Goal: Task Accomplishment & Management: Manage account settings

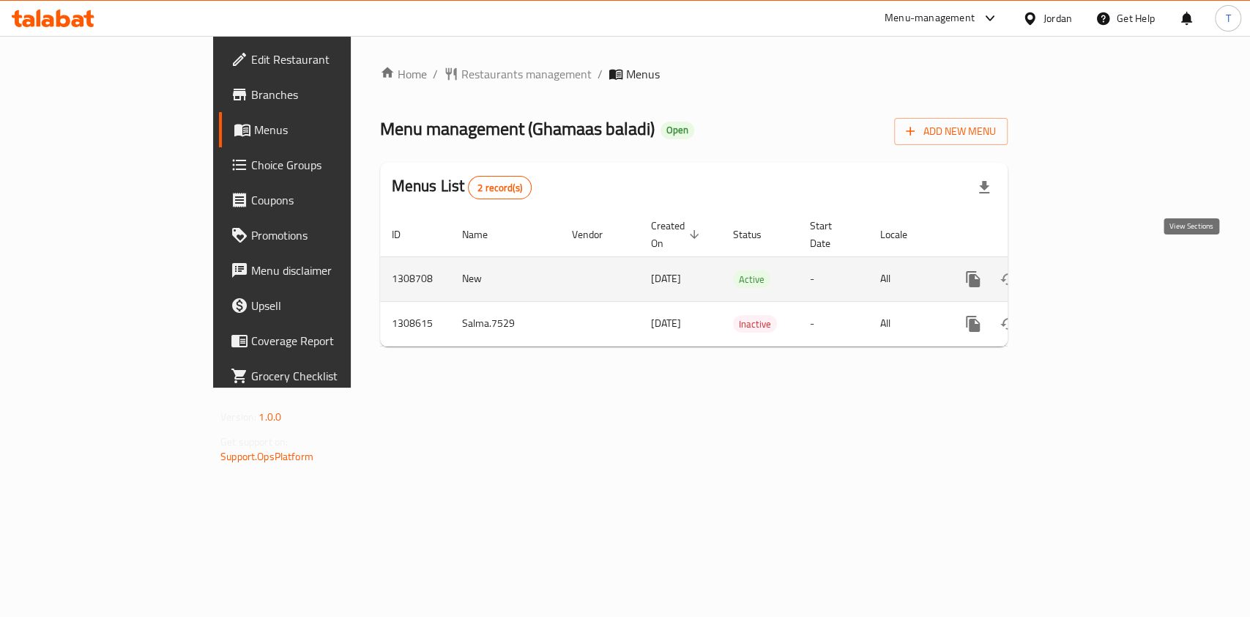
click at [1087, 270] on icon "enhanced table" at bounding box center [1079, 279] width 18 height 18
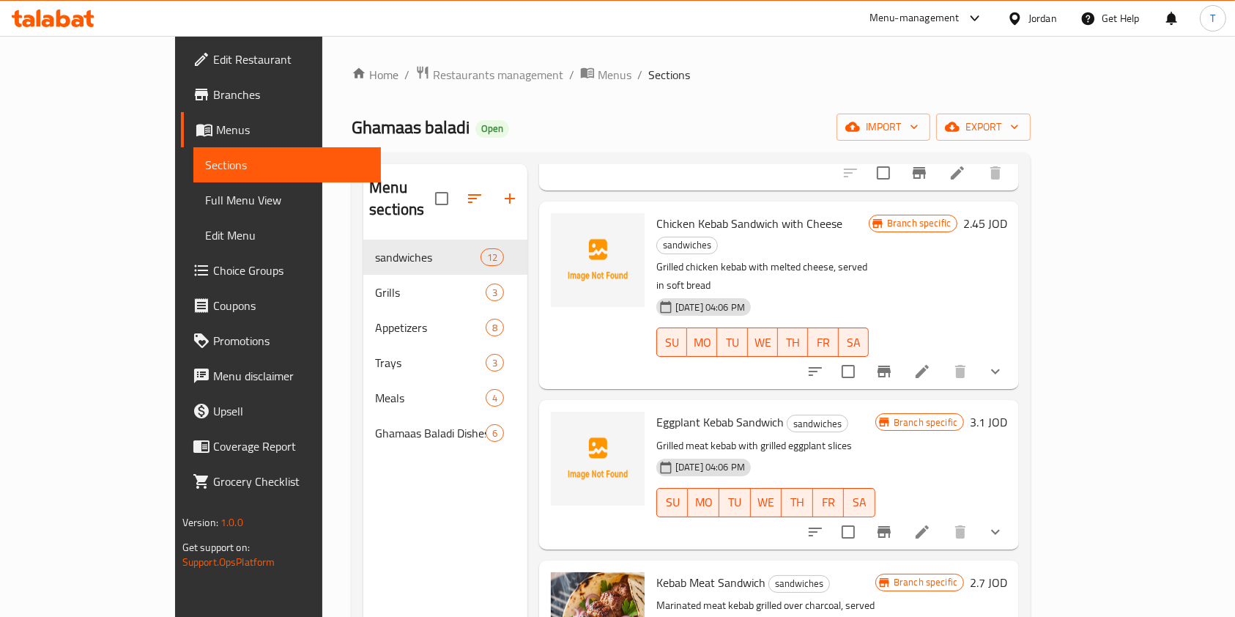
scroll to position [683, 0]
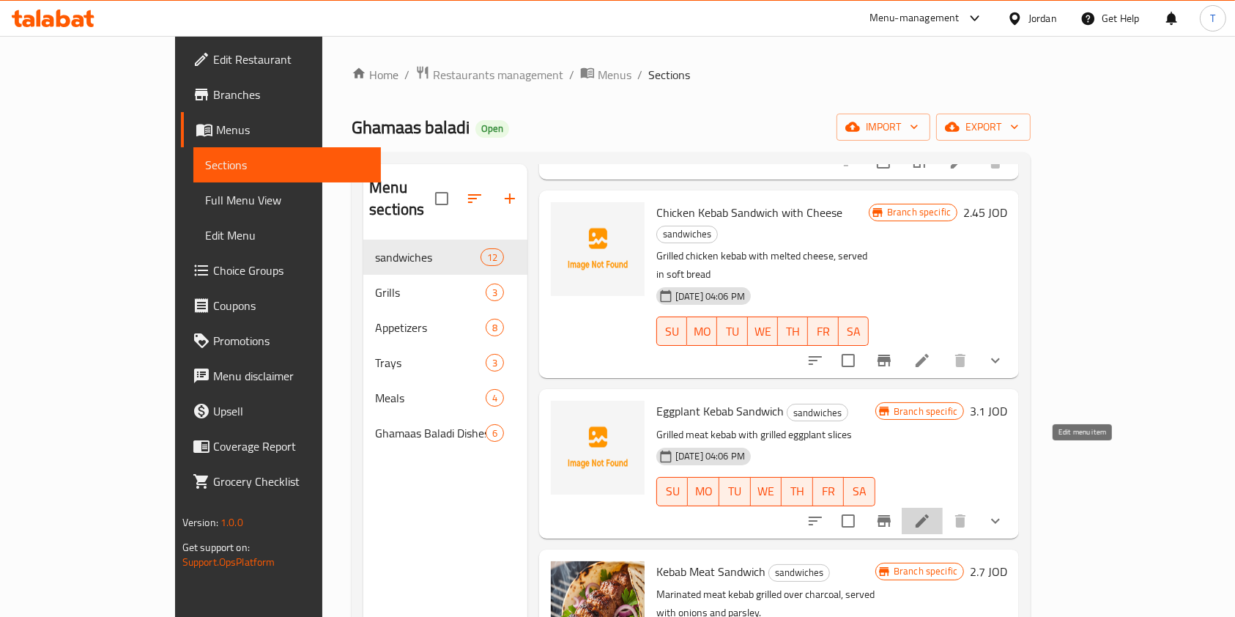
click at [931, 512] on icon at bounding box center [922, 521] width 18 height 18
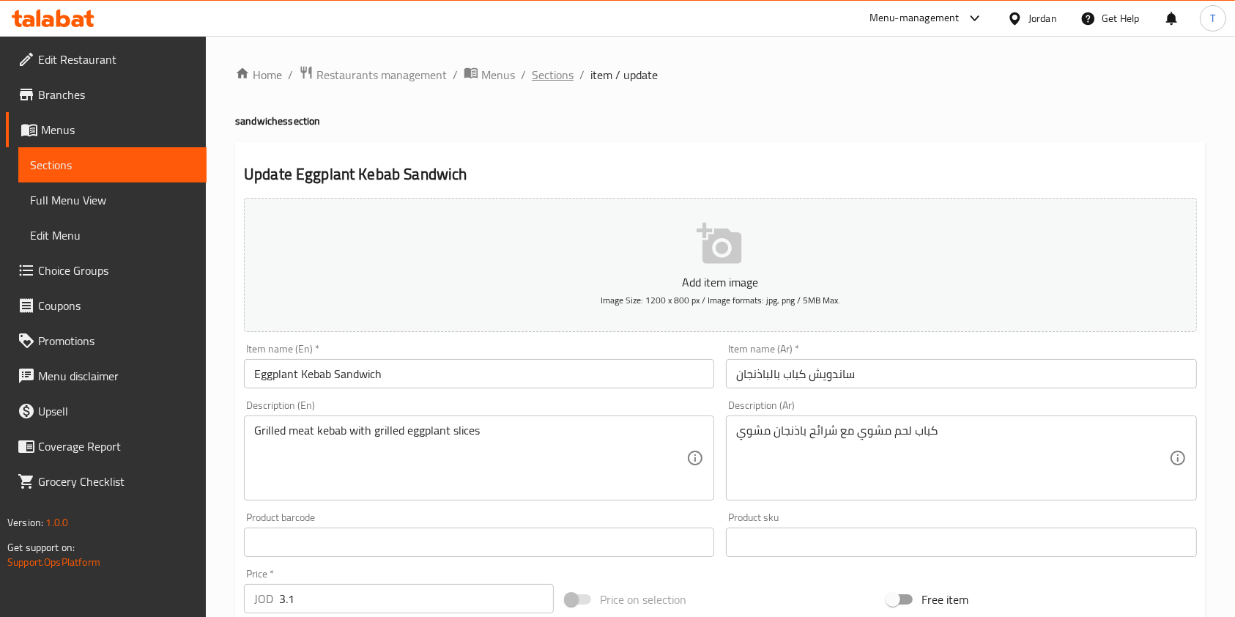
click at [551, 83] on span "Sections" at bounding box center [553, 75] width 42 height 18
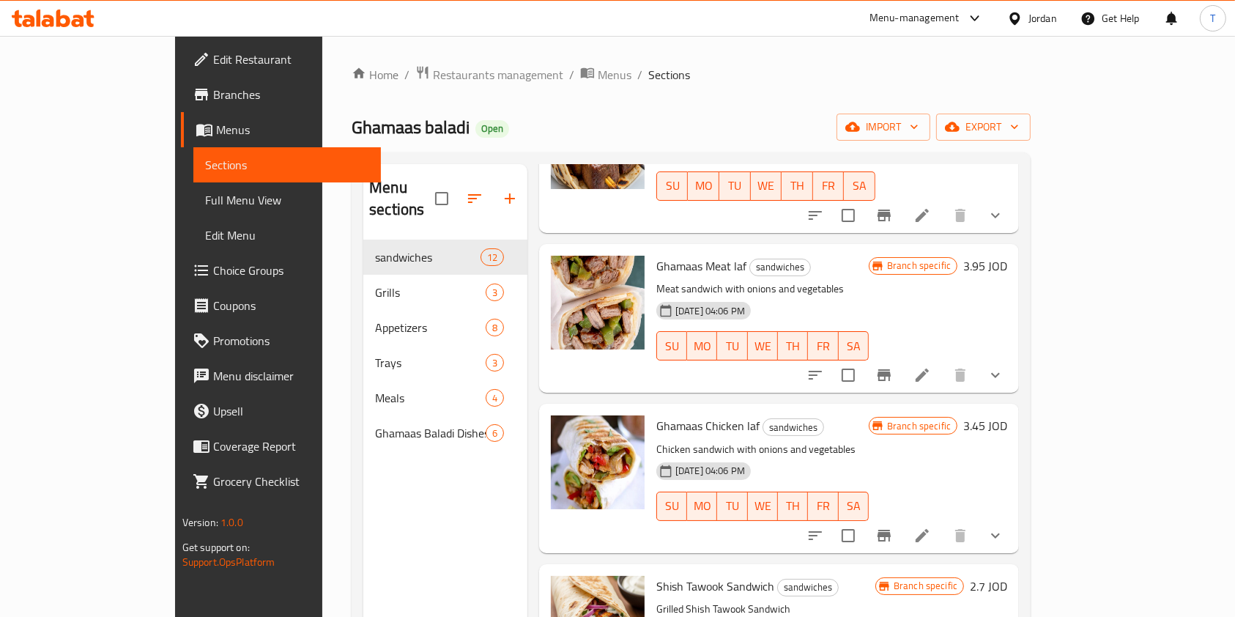
scroll to position [1339, 0]
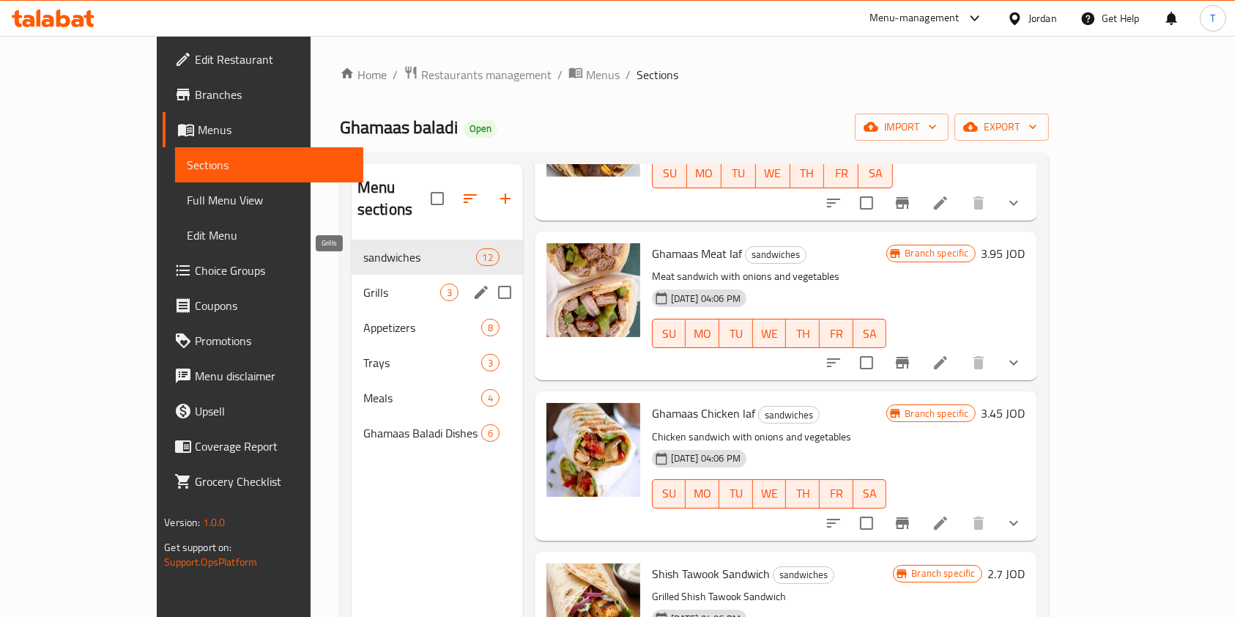
click at [363, 283] on span "Grills" at bounding box center [401, 292] width 77 height 18
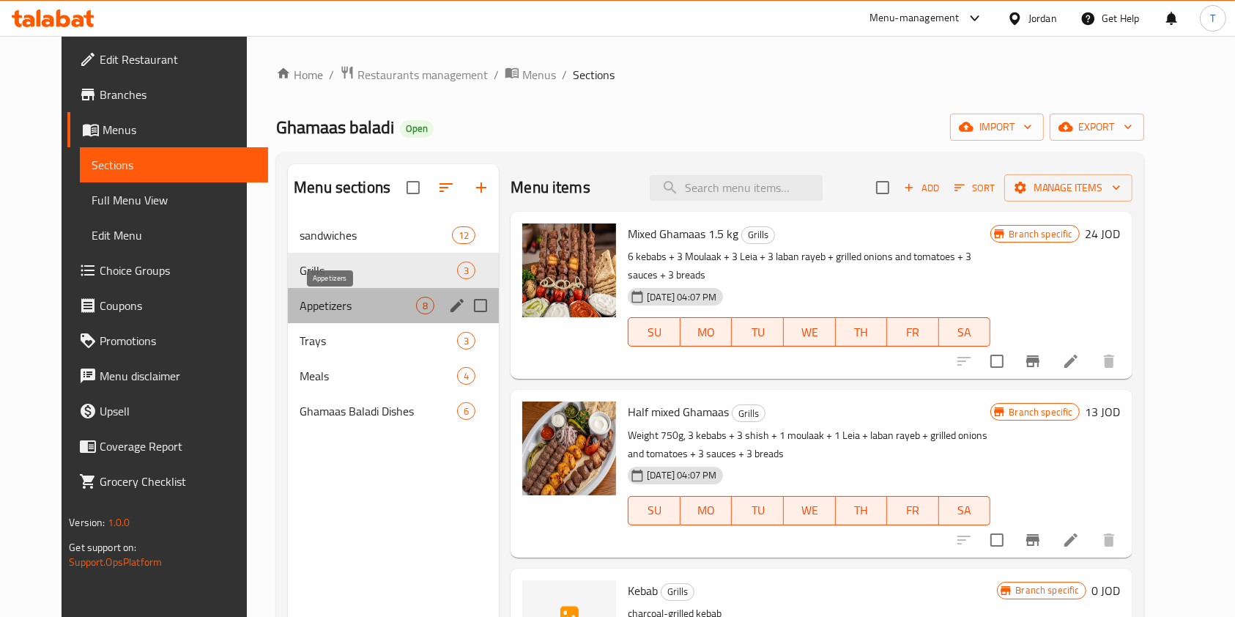
click at [325, 298] on span "Appetizers" at bounding box center [357, 306] width 116 height 18
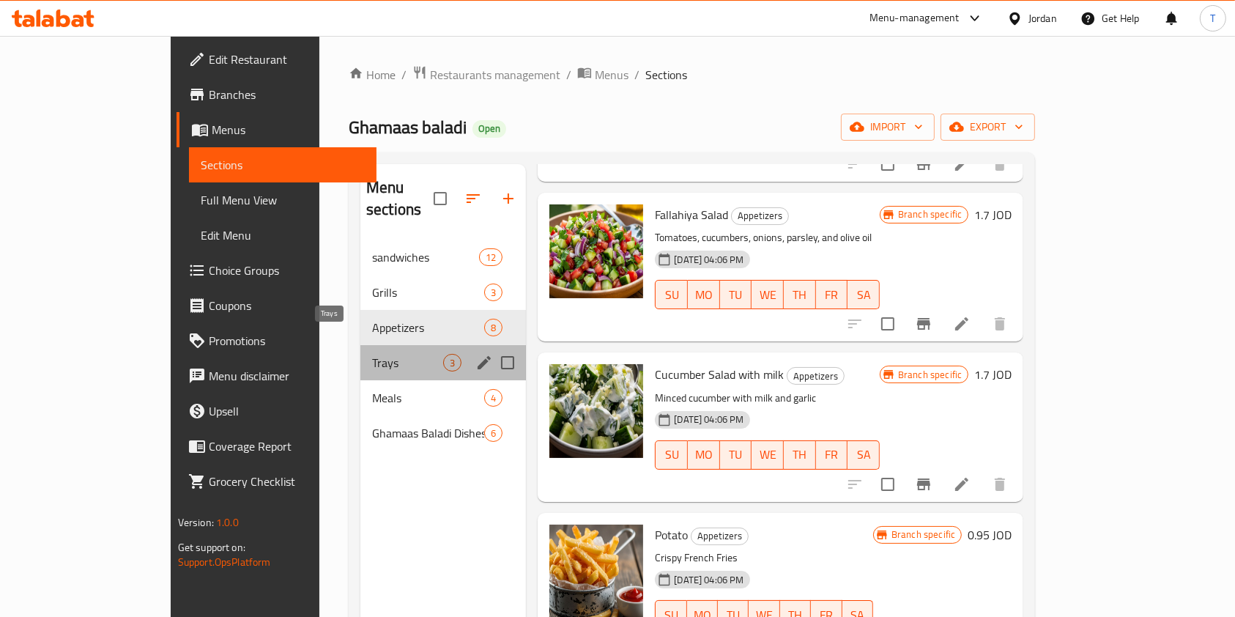
drag, startPoint x: 323, startPoint y: 335, endPoint x: 340, endPoint y: 332, distance: 17.7
click at [372, 354] on span "Trays" at bounding box center [407, 363] width 71 height 18
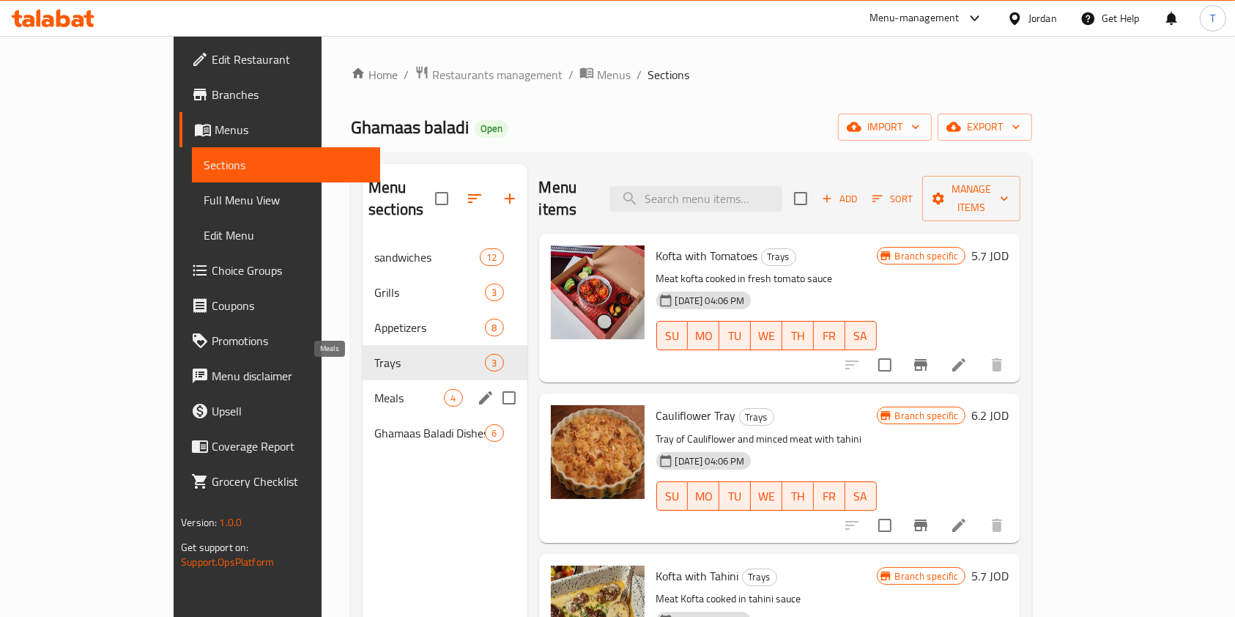
click at [374, 389] on span "Meals" at bounding box center [409, 398] width 70 height 18
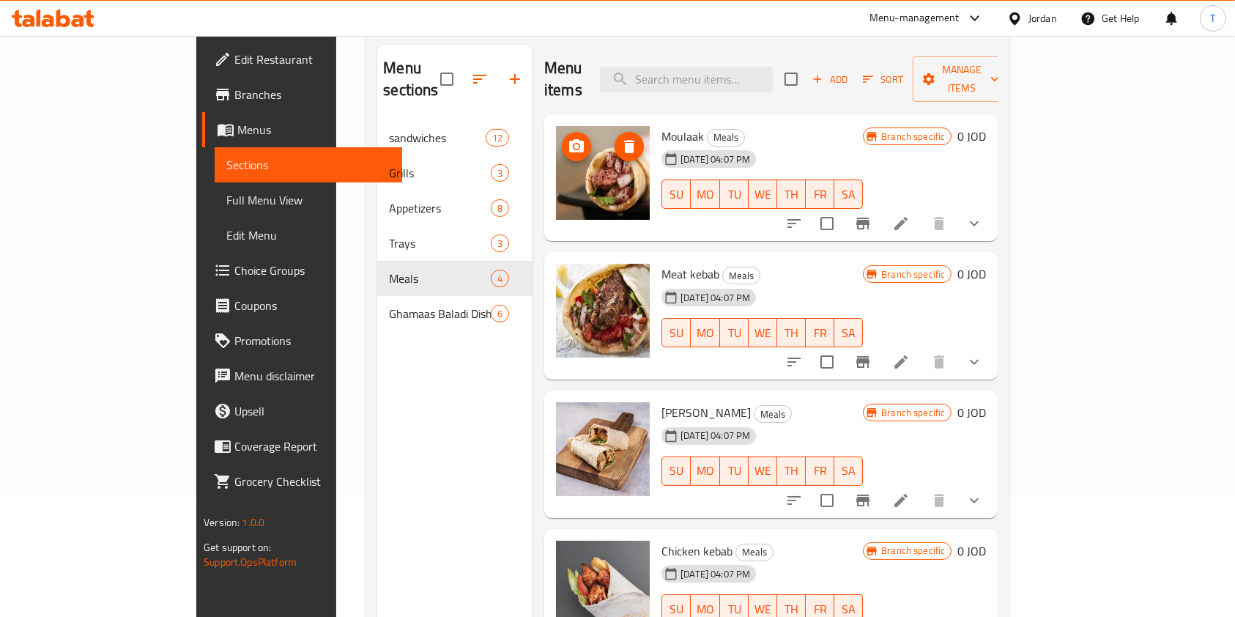
scroll to position [205, 0]
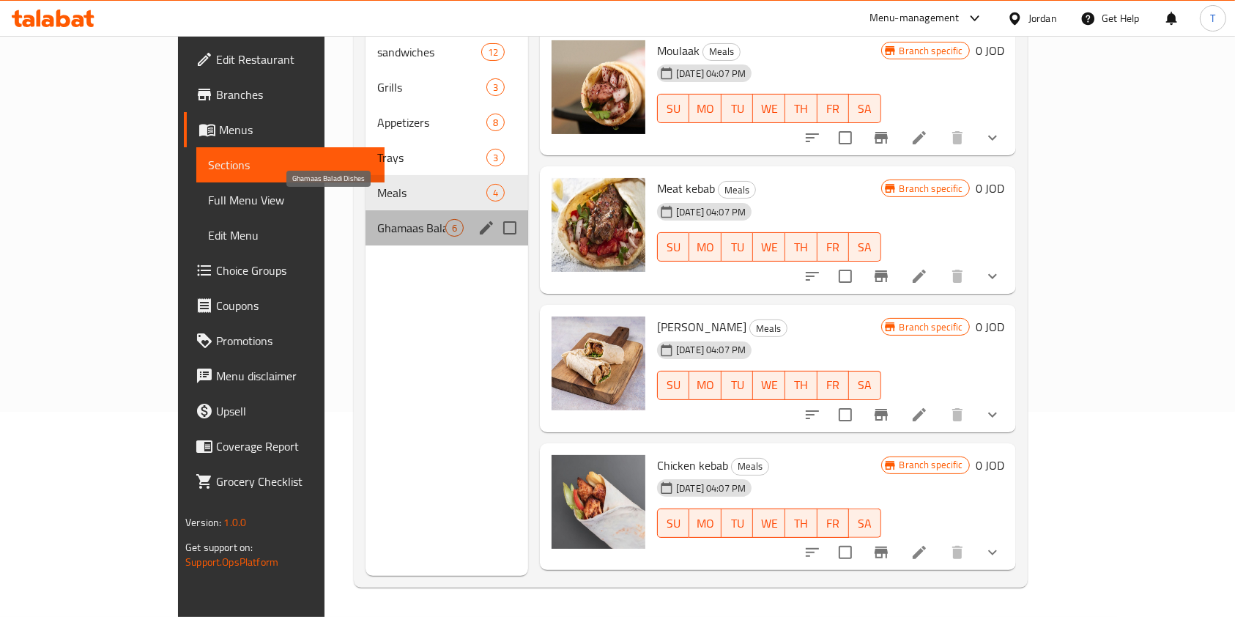
click at [377, 219] on span "Ghamaas Baladi Dishes" at bounding box center [411, 228] width 68 height 18
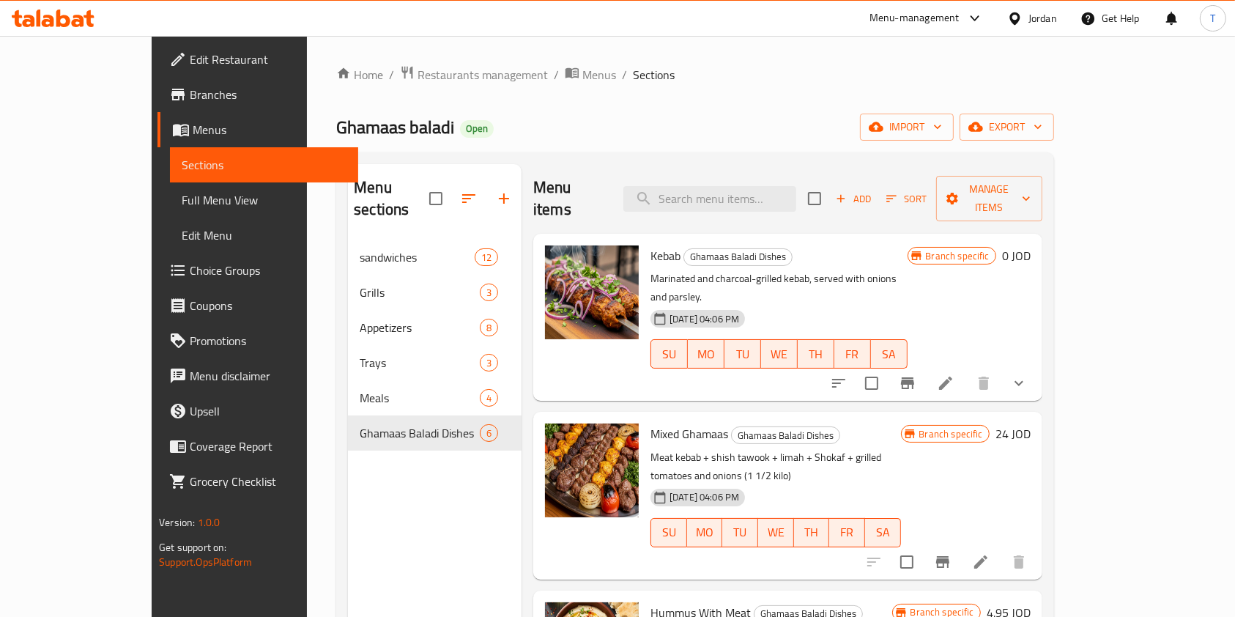
click at [190, 93] on span "Branches" at bounding box center [268, 95] width 157 height 18
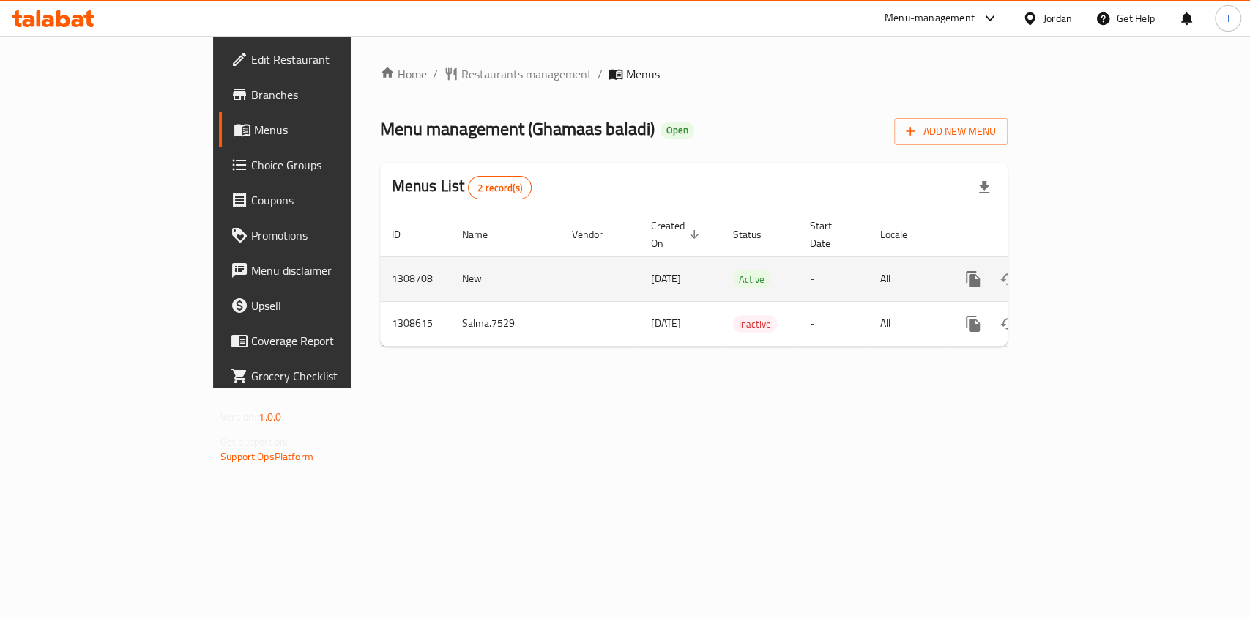
click at [1087, 270] on icon "enhanced table" at bounding box center [1079, 279] width 18 height 18
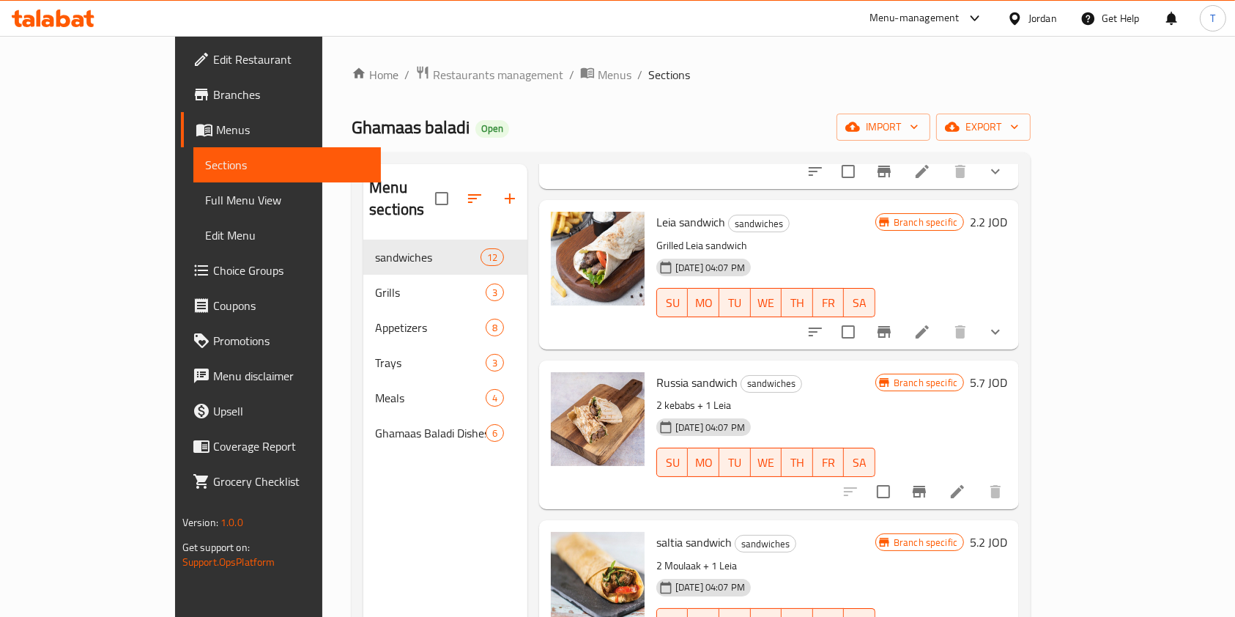
scroll to position [195, 0]
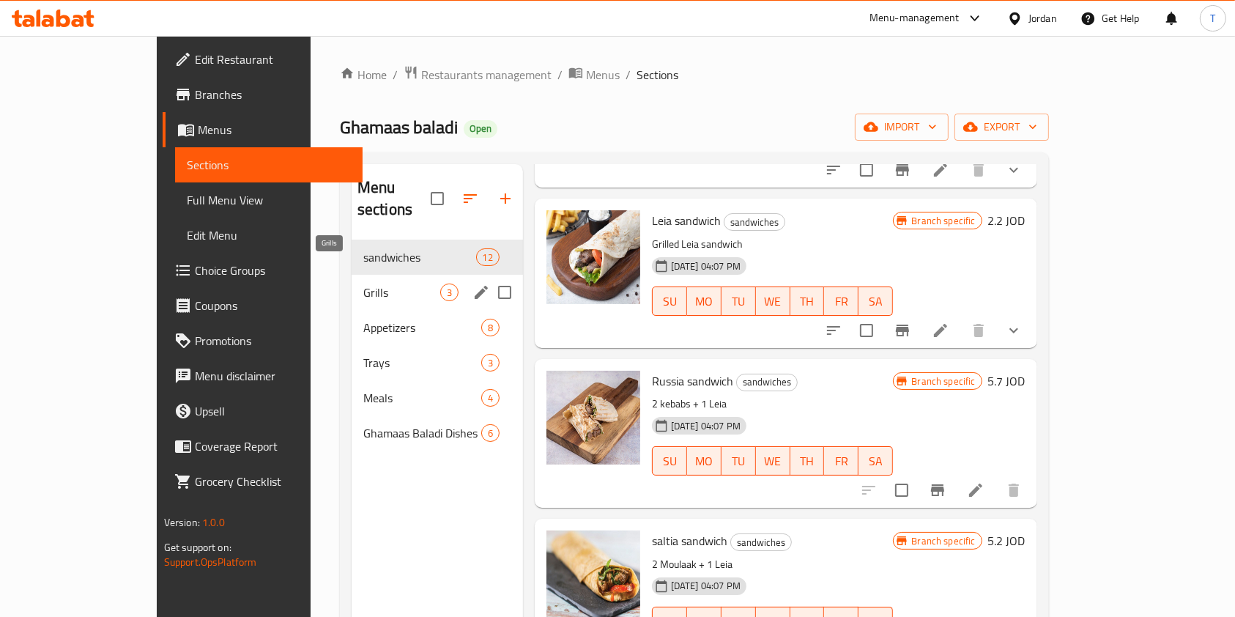
click at [363, 283] on span "Grills" at bounding box center [401, 292] width 77 height 18
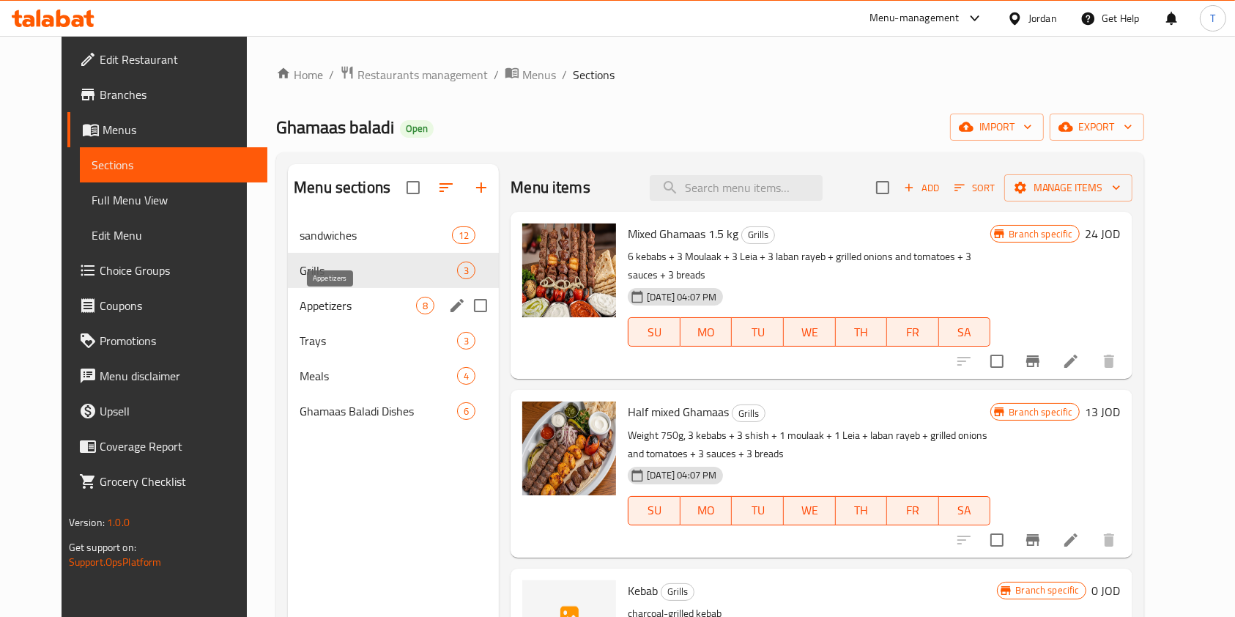
click at [299, 302] on span "Appetizers" at bounding box center [357, 306] width 116 height 18
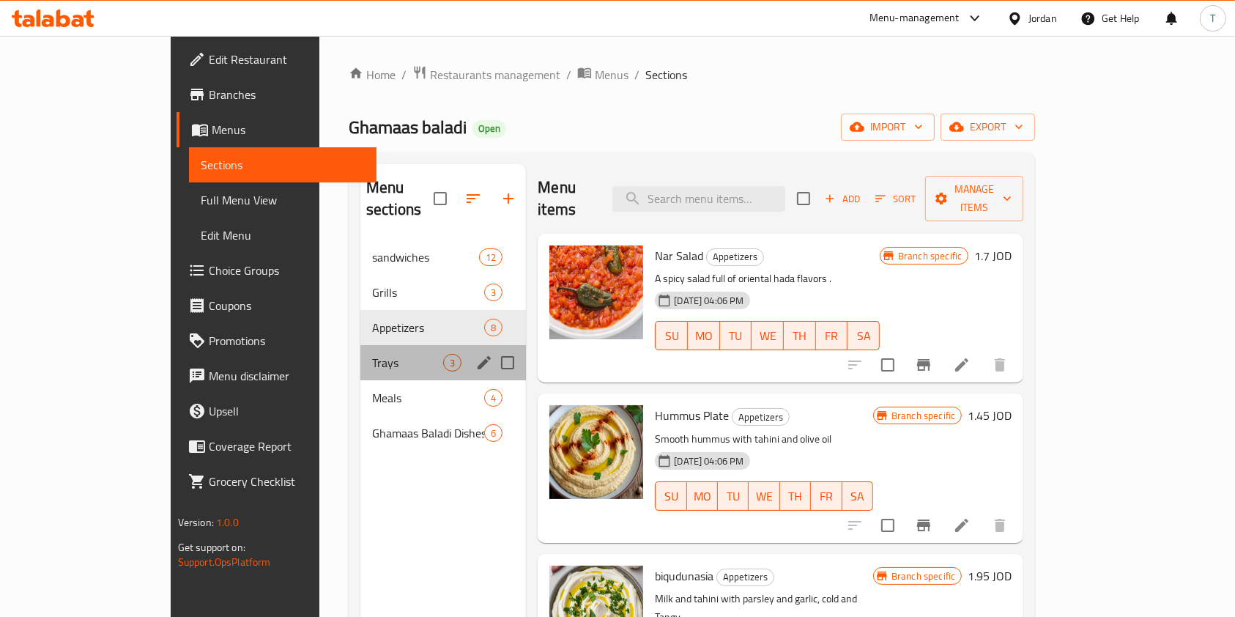
click at [360, 345] on div "Trays 3" at bounding box center [442, 362] width 165 height 35
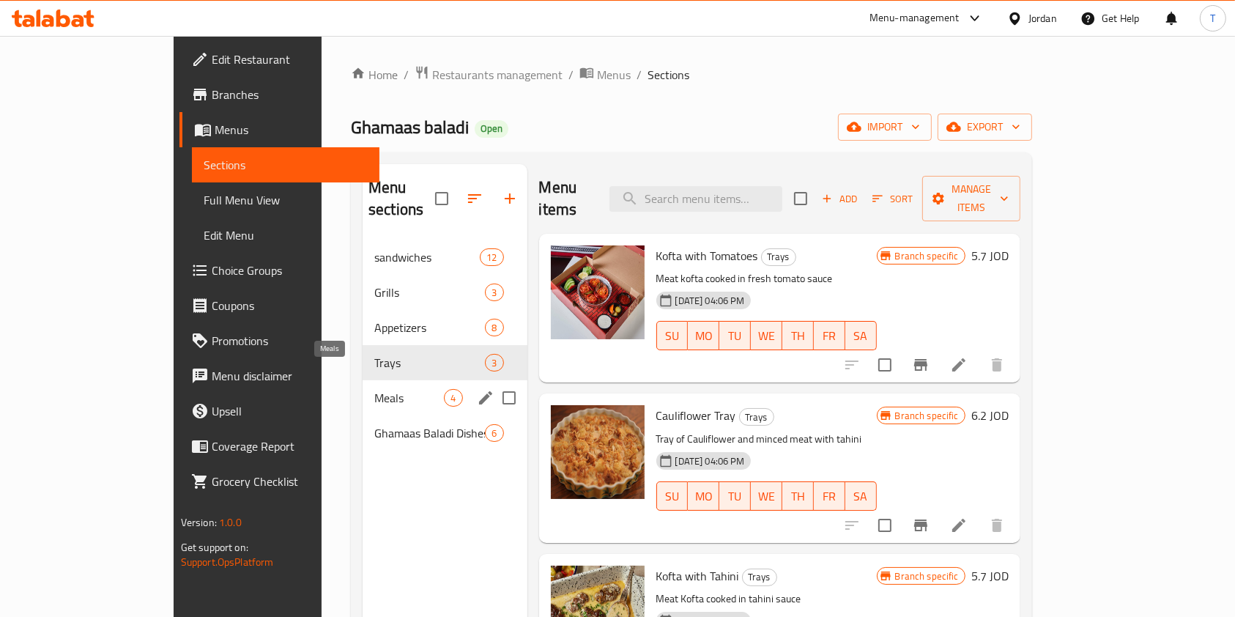
click at [374, 389] on span "Meals" at bounding box center [409, 398] width 70 height 18
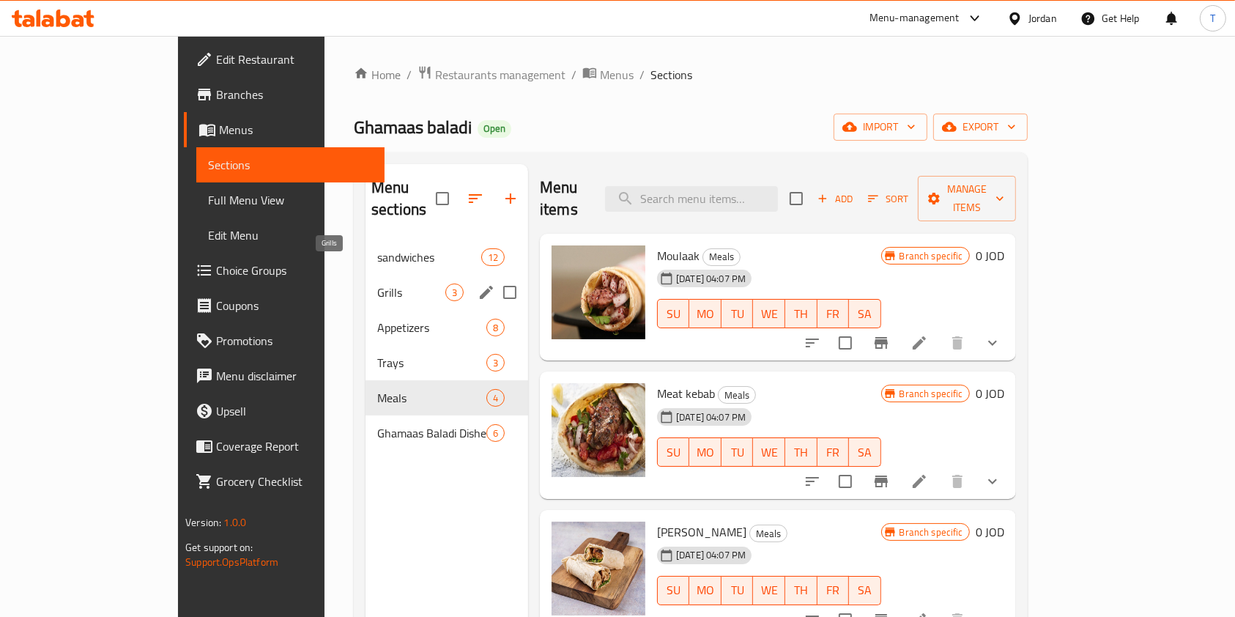
click at [377, 283] on span "Grills" at bounding box center [411, 292] width 68 height 18
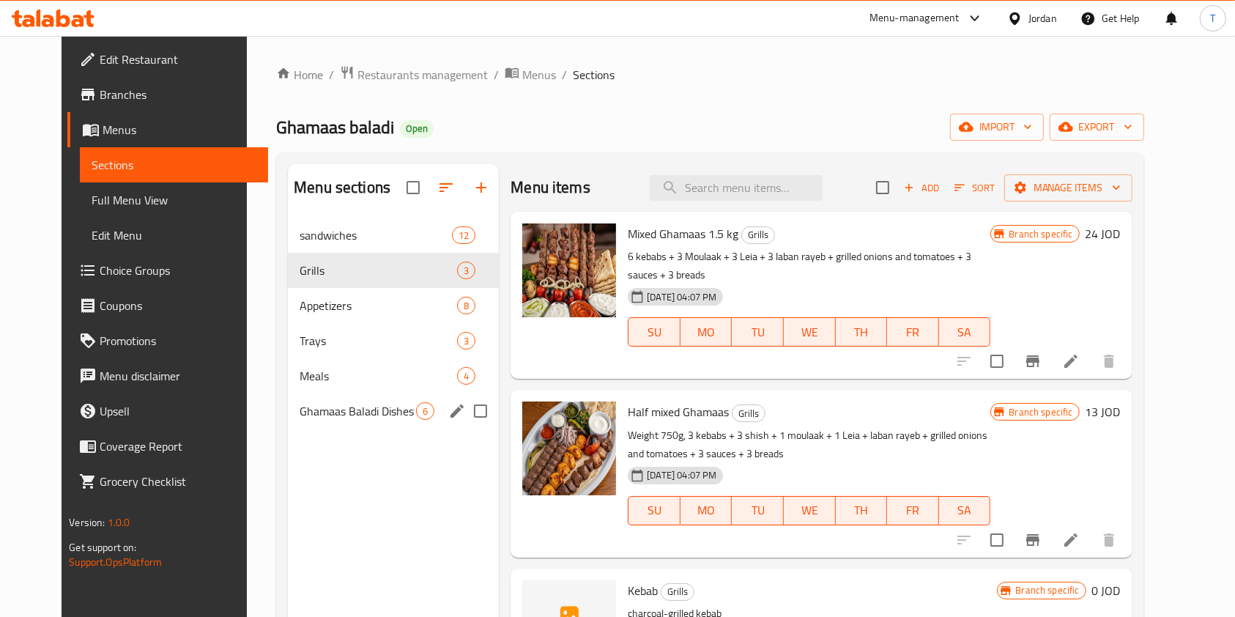
click at [305, 400] on div "Ghamaas Baladi Dishes 6" at bounding box center [393, 410] width 211 height 35
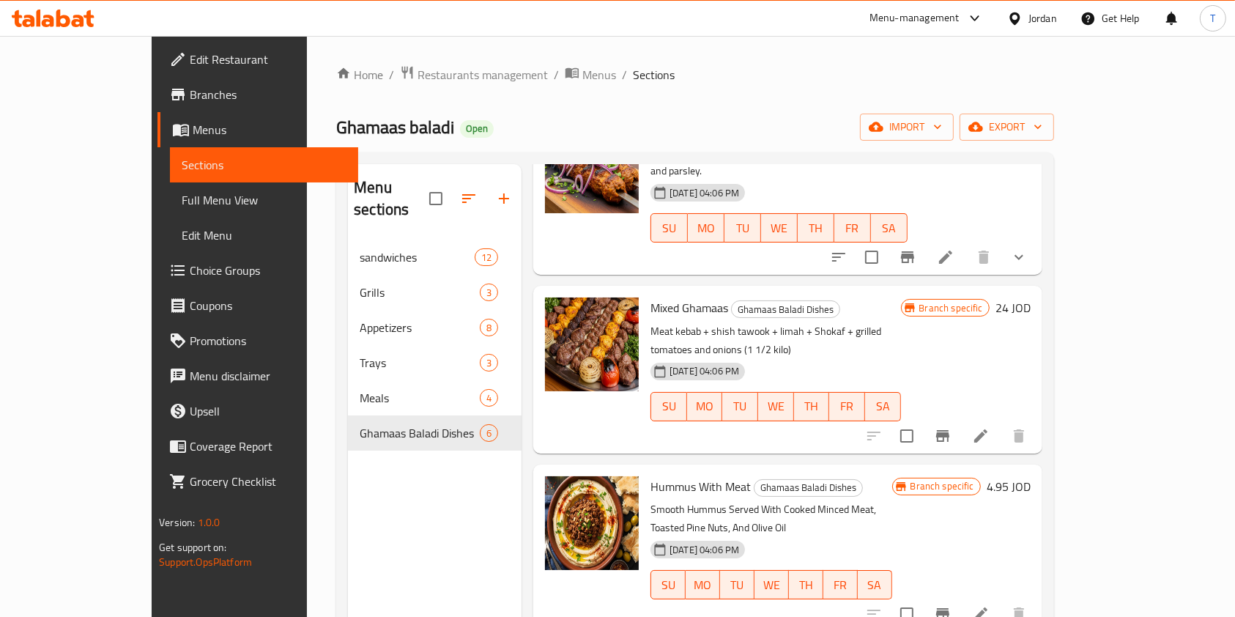
scroll to position [87, 0]
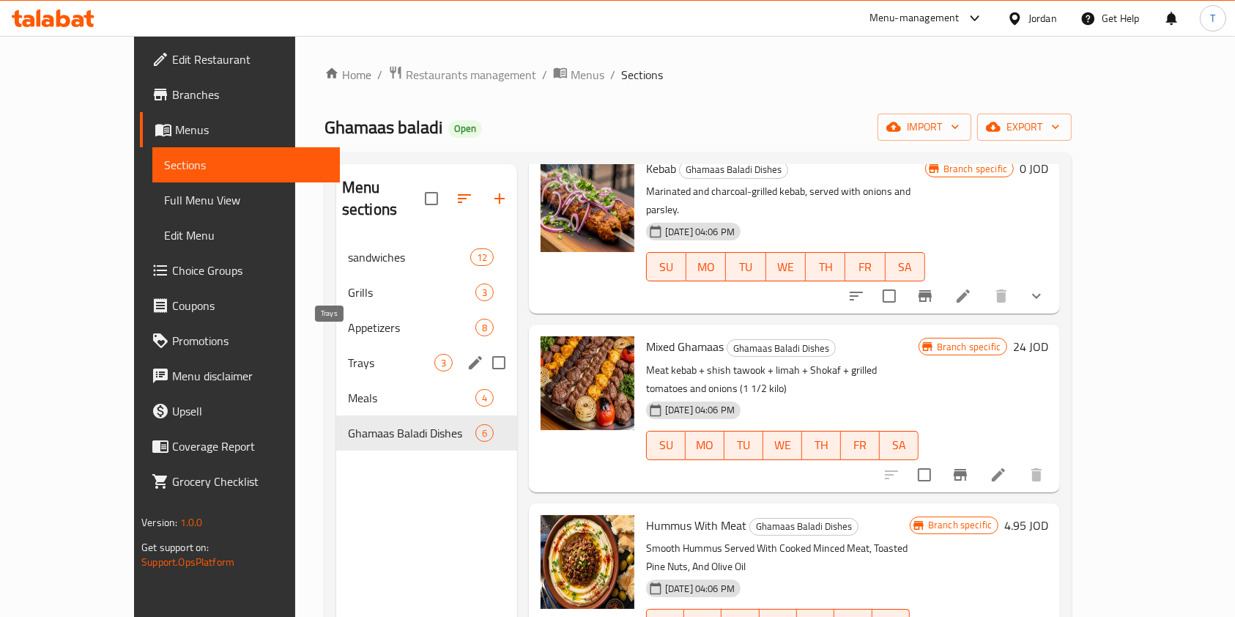
click at [348, 354] on span "Trays" at bounding box center [391, 363] width 86 height 18
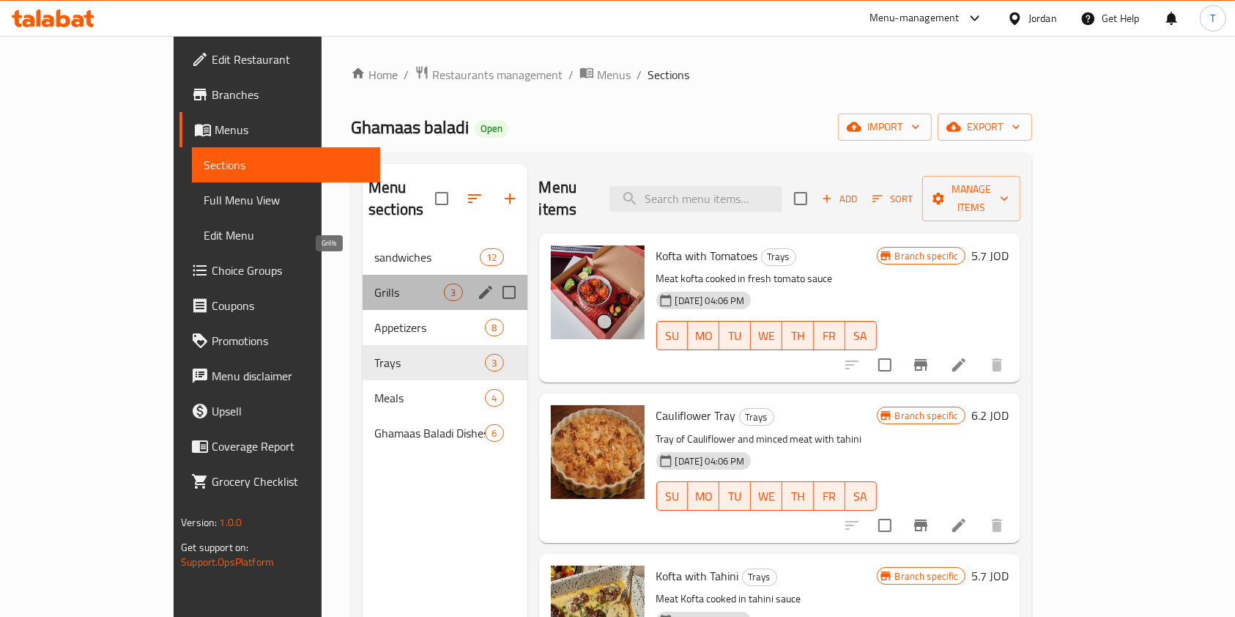
click at [374, 283] on span "Grills" at bounding box center [409, 292] width 70 height 18
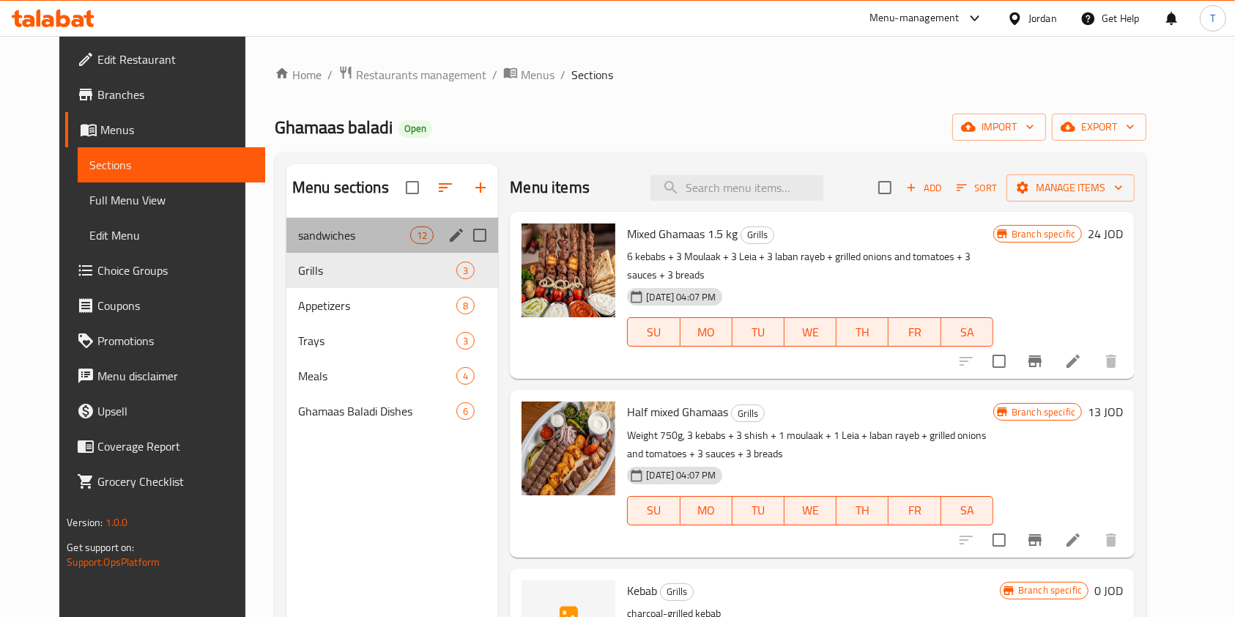
click at [354, 244] on div "sandwiches 12" at bounding box center [392, 234] width 212 height 35
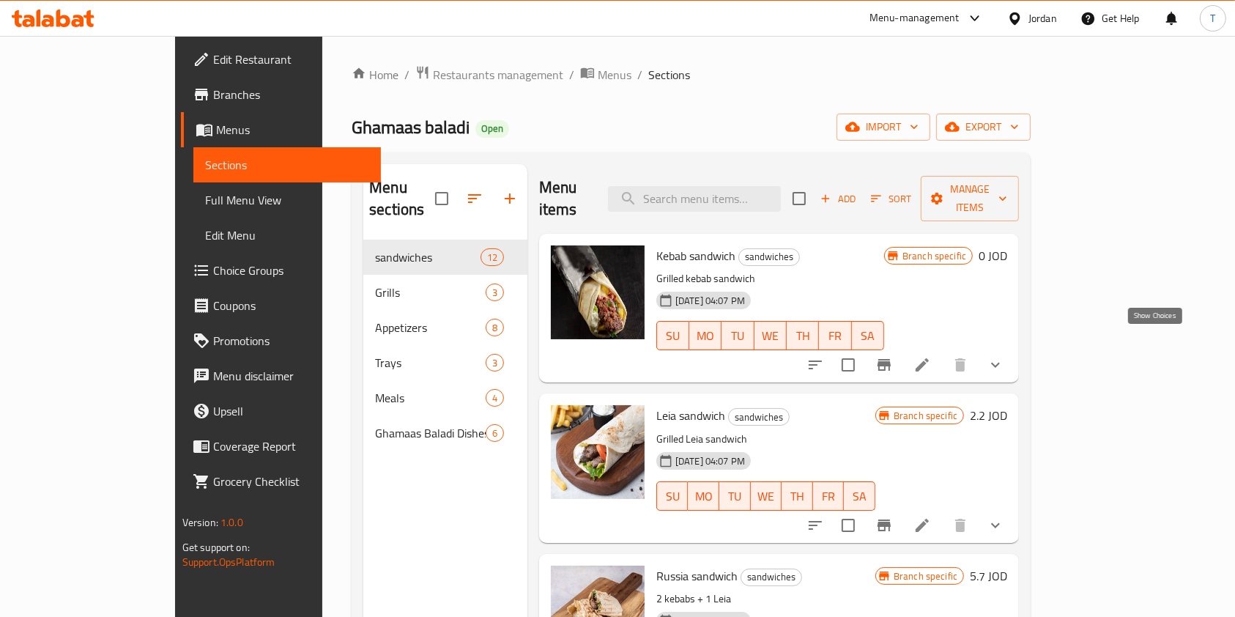
click at [1004, 356] on icon "show more" at bounding box center [995, 365] width 18 height 18
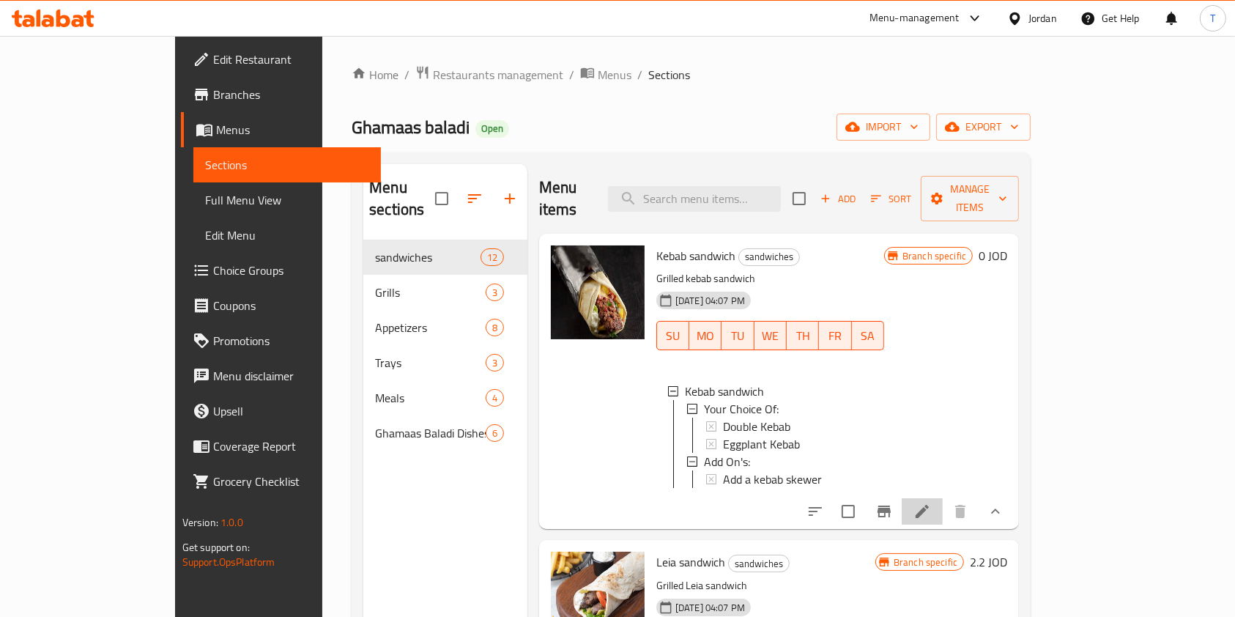
click at [942, 513] on li at bounding box center [921, 511] width 41 height 26
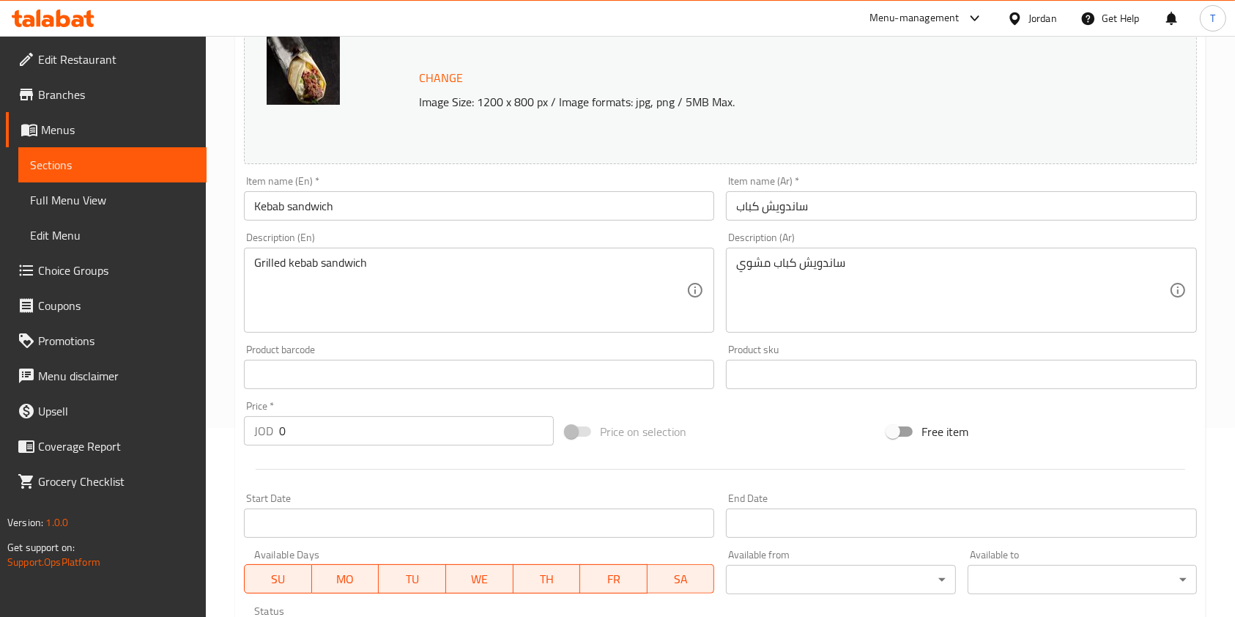
scroll to position [523, 0]
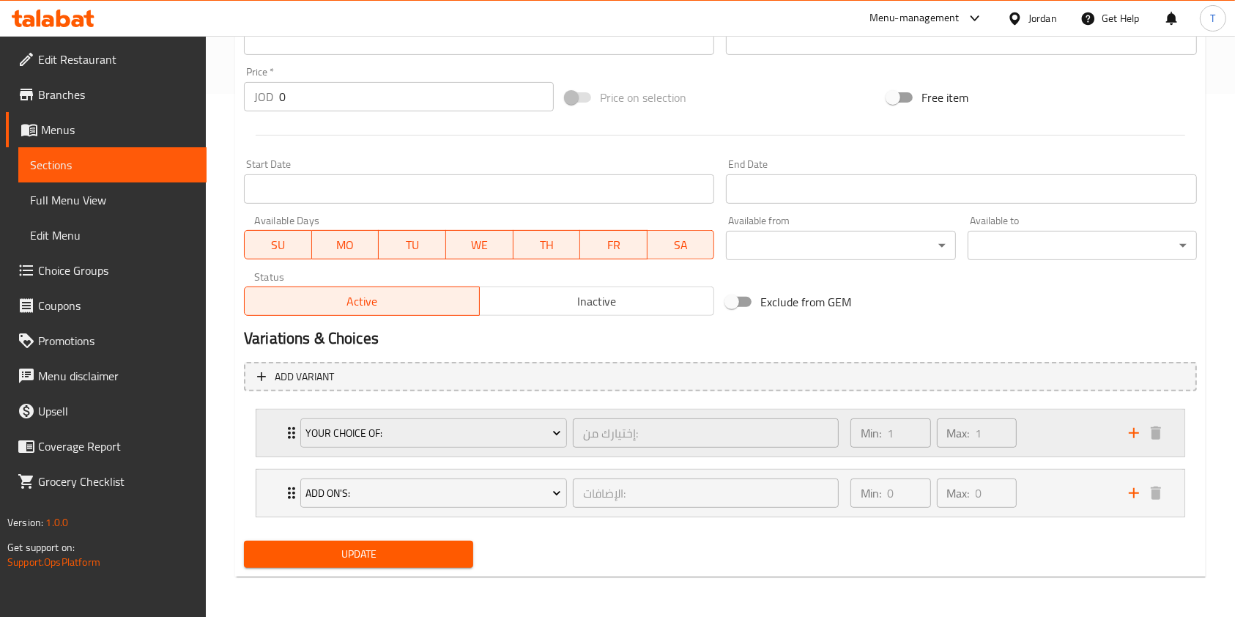
drag, startPoint x: 1089, startPoint y: 442, endPoint x: 1058, endPoint y: 447, distance: 31.2
click at [1089, 442] on div "Min: 1 ​ Max: 1 ​" at bounding box center [980, 432] width 278 height 47
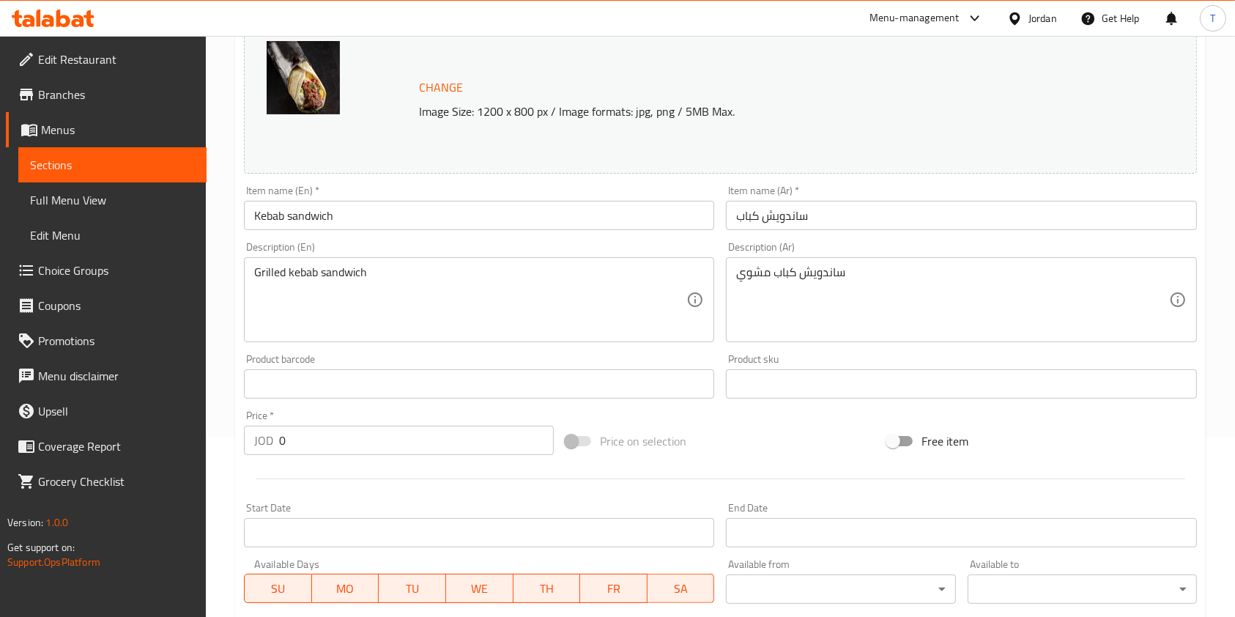
scroll to position [0, 0]
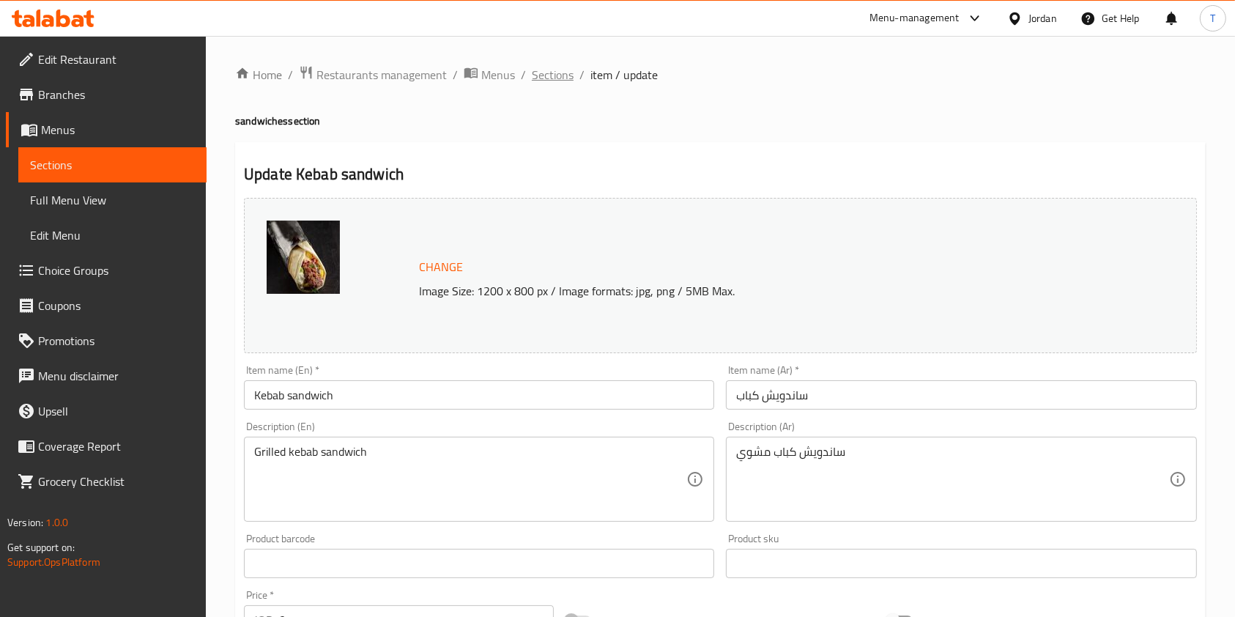
click at [551, 66] on span "Sections" at bounding box center [553, 75] width 42 height 18
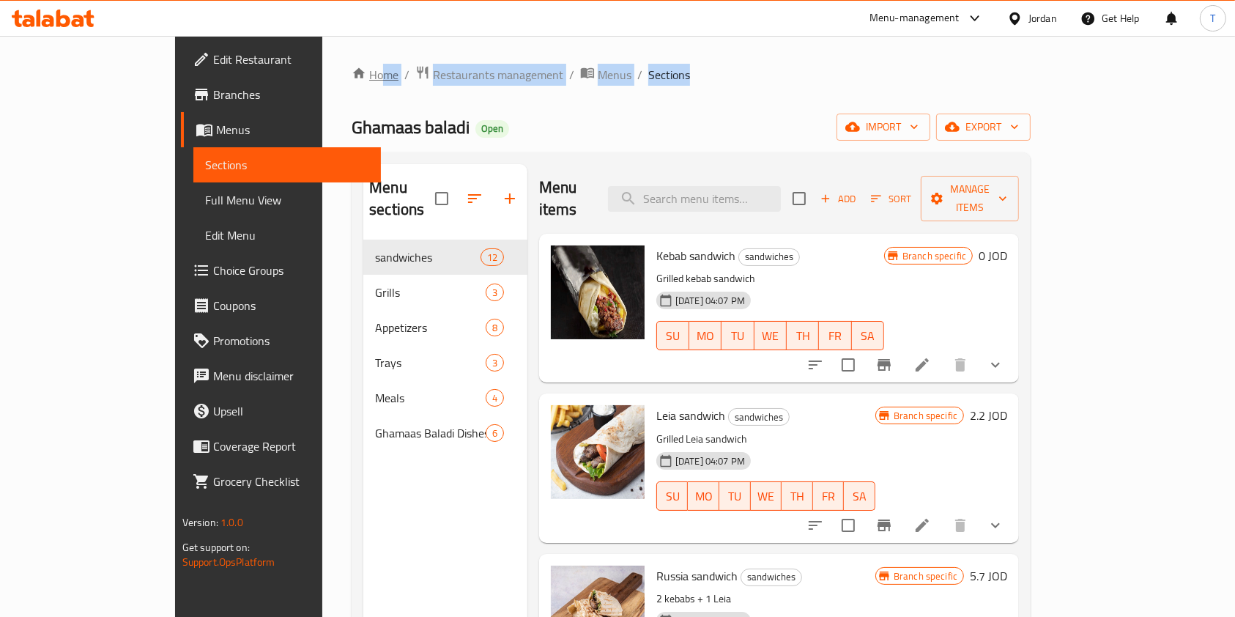
drag, startPoint x: 600, startPoint y: 76, endPoint x: 268, endPoint y: 72, distance: 332.5
click at [351, 72] on ol "Home / Restaurants management / Menus / Sections" at bounding box center [690, 74] width 679 height 19
